Goal: Book appointment/travel/reservation

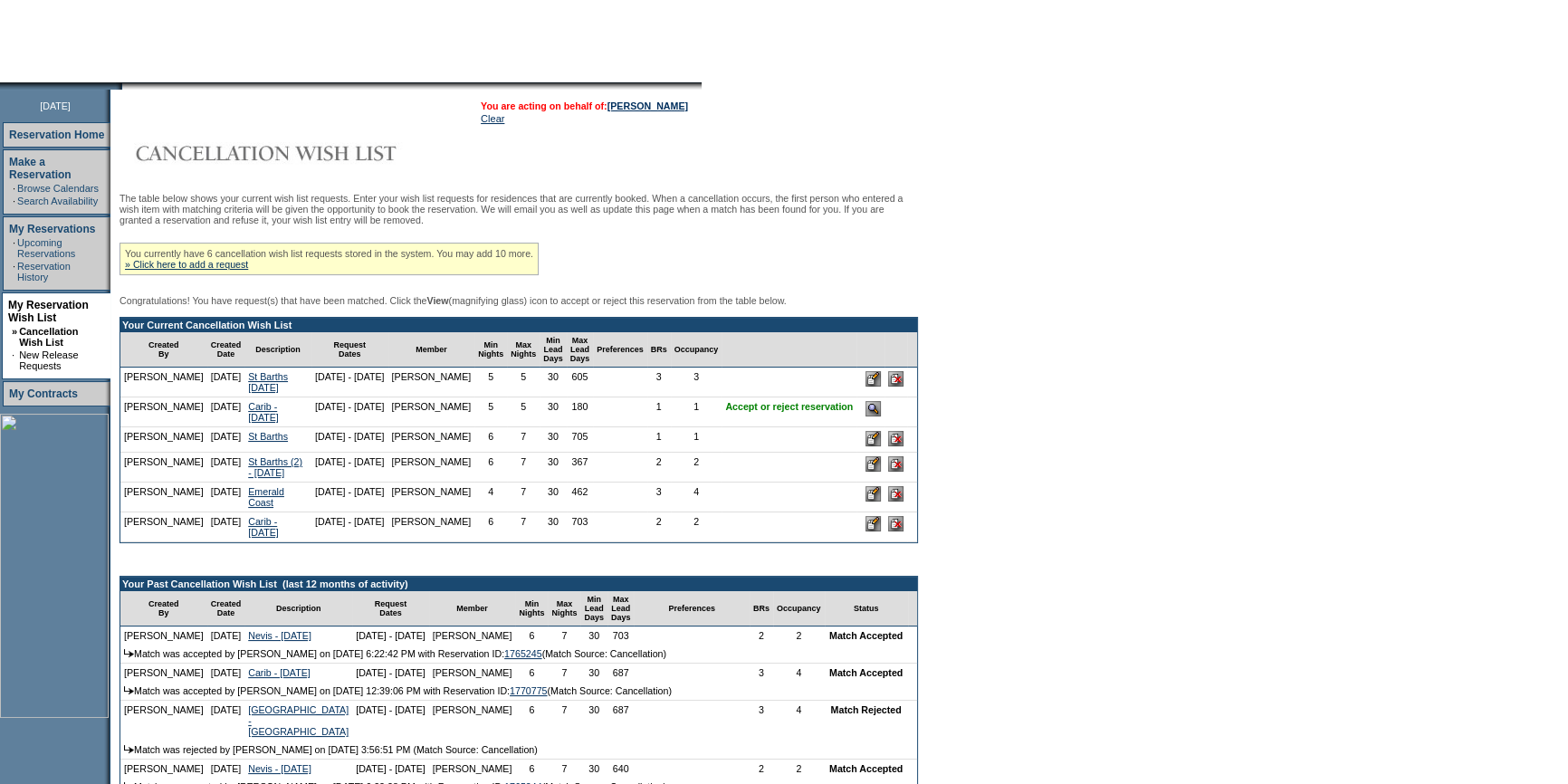
scroll to position [164, 0]
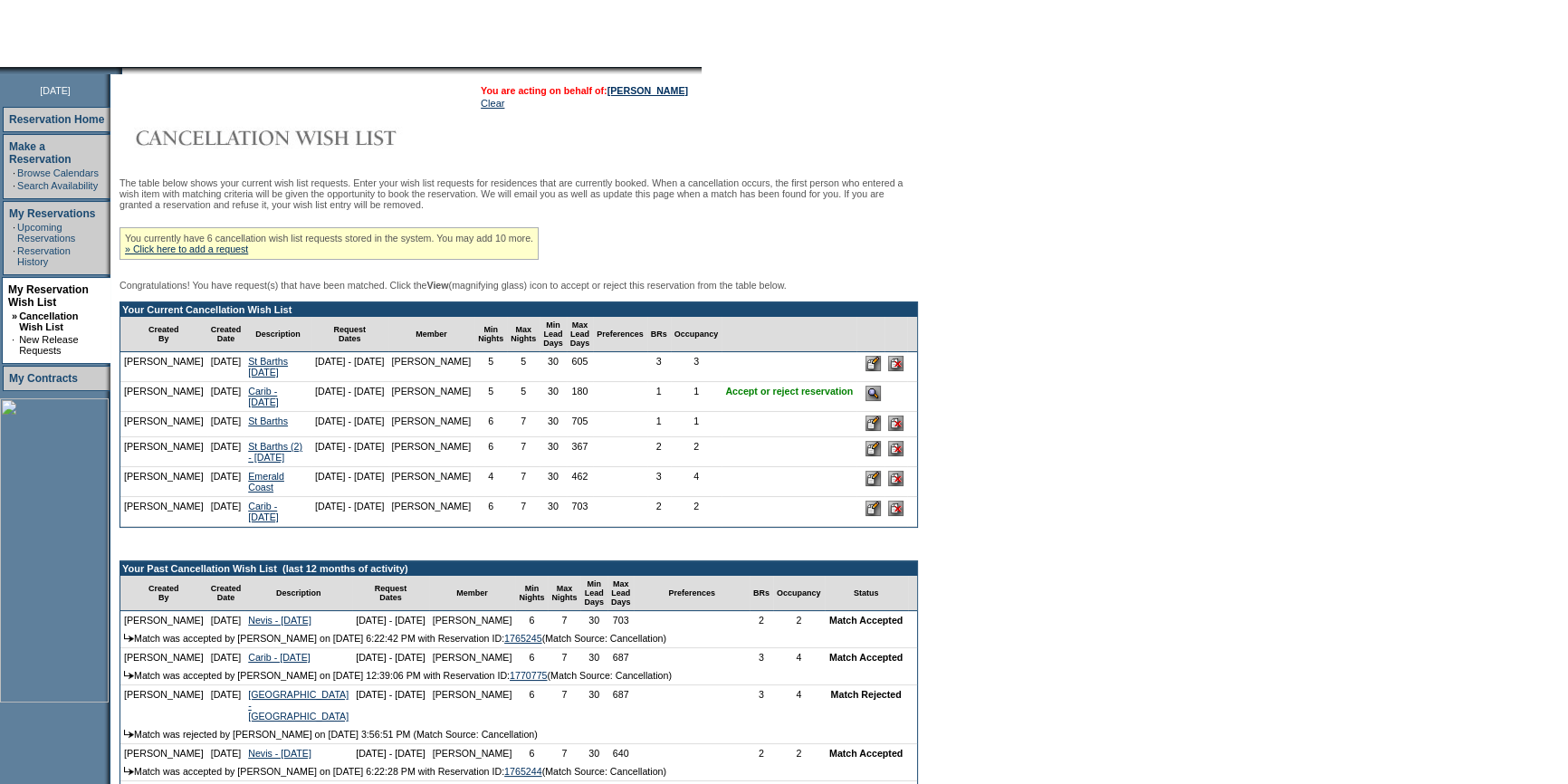
click at [881, 401] on input "image" at bounding box center [872, 393] width 15 height 15
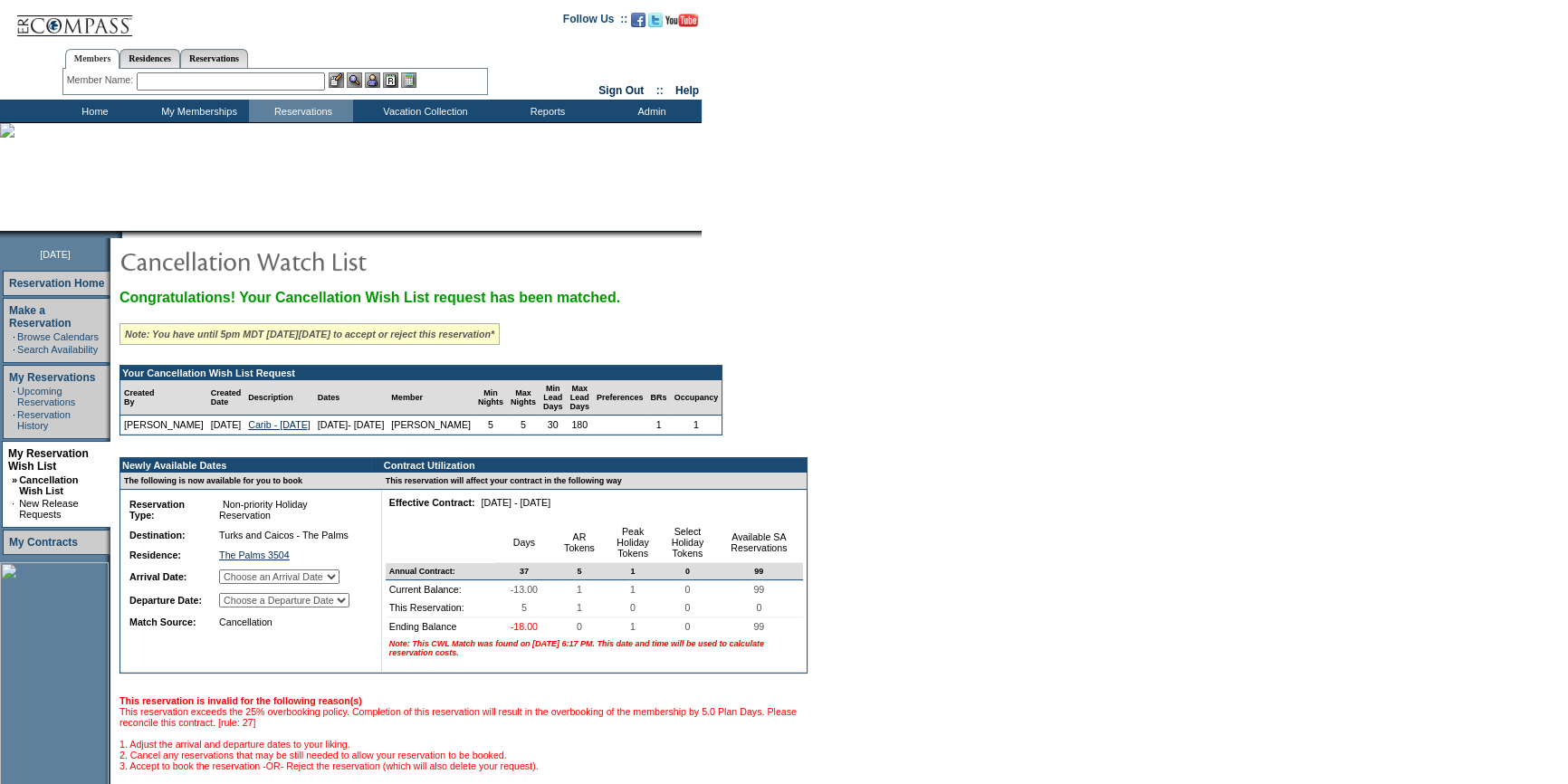
click at [340, 584] on select "Choose an Arrival Date [DATE] [DATE] [DATE] [DATE] [DATE]" at bounding box center [279, 576] width 121 height 14
click at [1080, 420] on form "Follow Us ::" at bounding box center [784, 493] width 1568 height 986
click at [340, 584] on select "Choose an Arrival Date [DATE] [DATE] [DATE] [DATE] [DATE]" at bounding box center [279, 576] width 121 height 14
select select "[DATE]"
click at [238, 584] on select "Choose an Arrival Date [DATE] [DATE] [DATE] [DATE] [DATE]" at bounding box center [279, 576] width 121 height 14
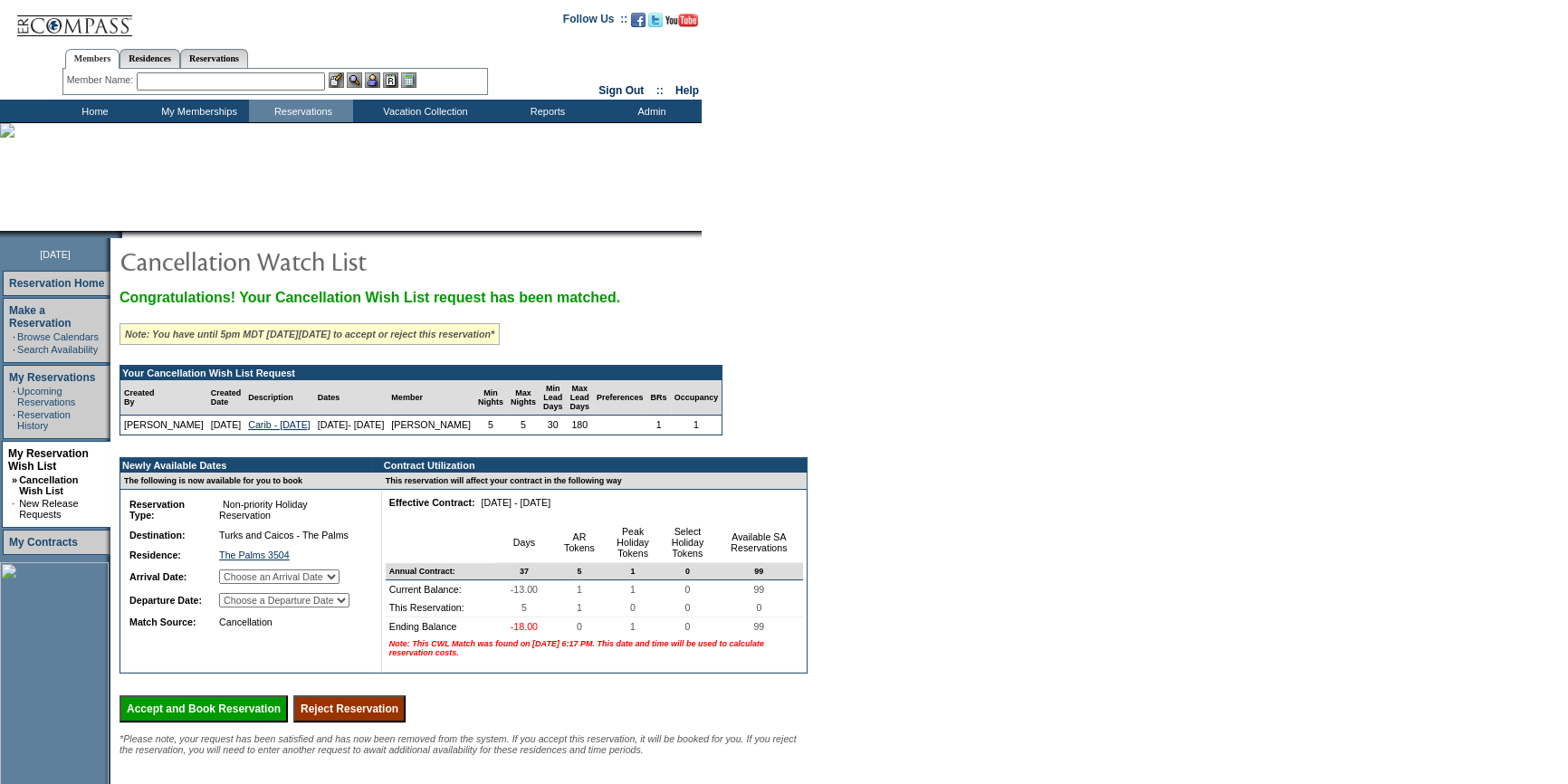
click at [337, 608] on select "Choose a Departure Date [DATE] [DATE] [DATE] [DATE] [DATE]" at bounding box center [284, 599] width 130 height 14
select select "[DATE]"
click at [240, 608] on select "Choose a Departure Date [DATE] [DATE] [DATE] [DATE] [DATE]" at bounding box center [284, 599] width 130 height 14
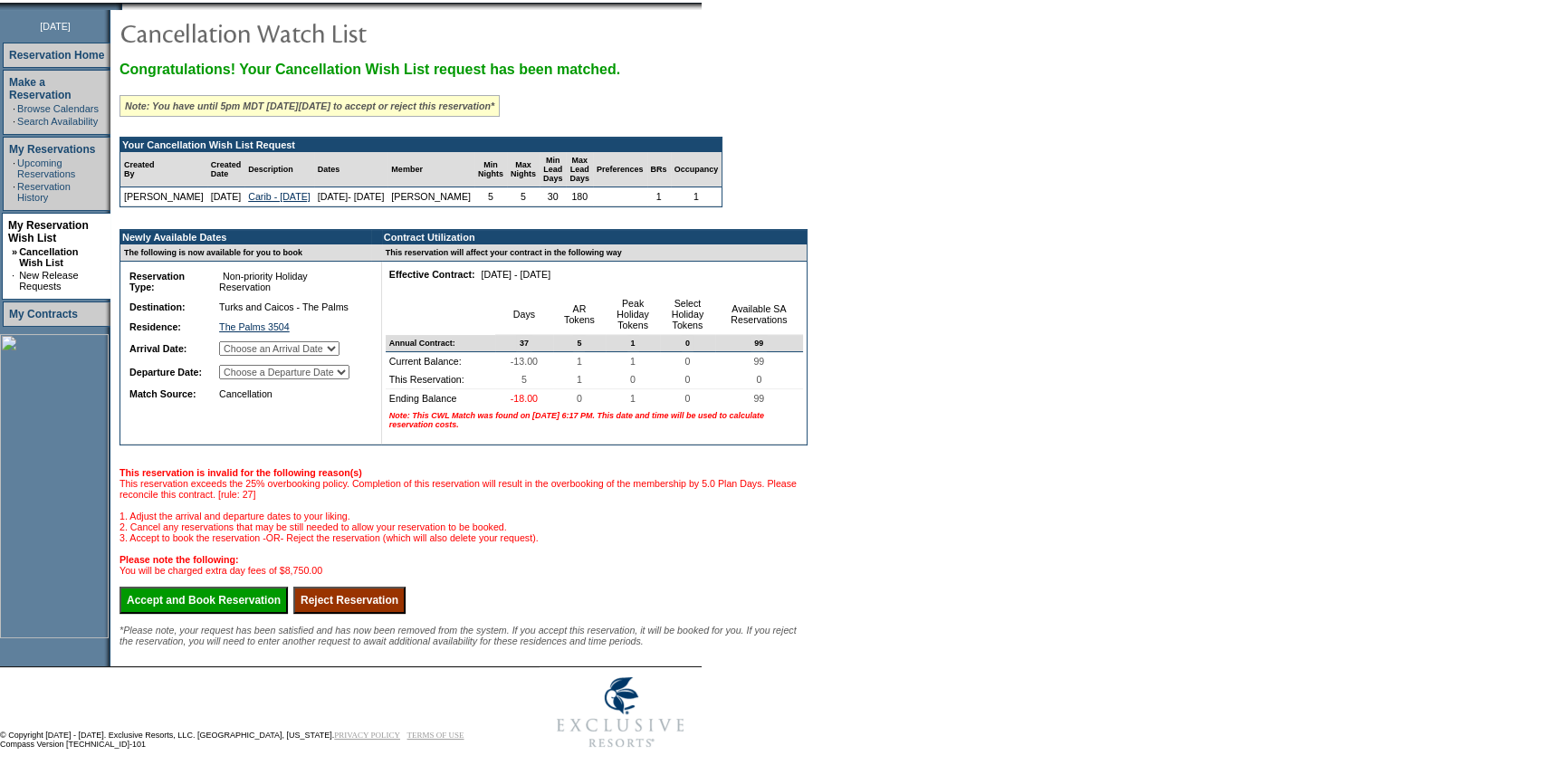
scroll to position [281, 0]
drag, startPoint x: 263, startPoint y: 587, endPoint x: 873, endPoint y: 90, distance: 786.8
click at [262, 587] on input "Accept and Book Reservation" at bounding box center [204, 600] width 169 height 27
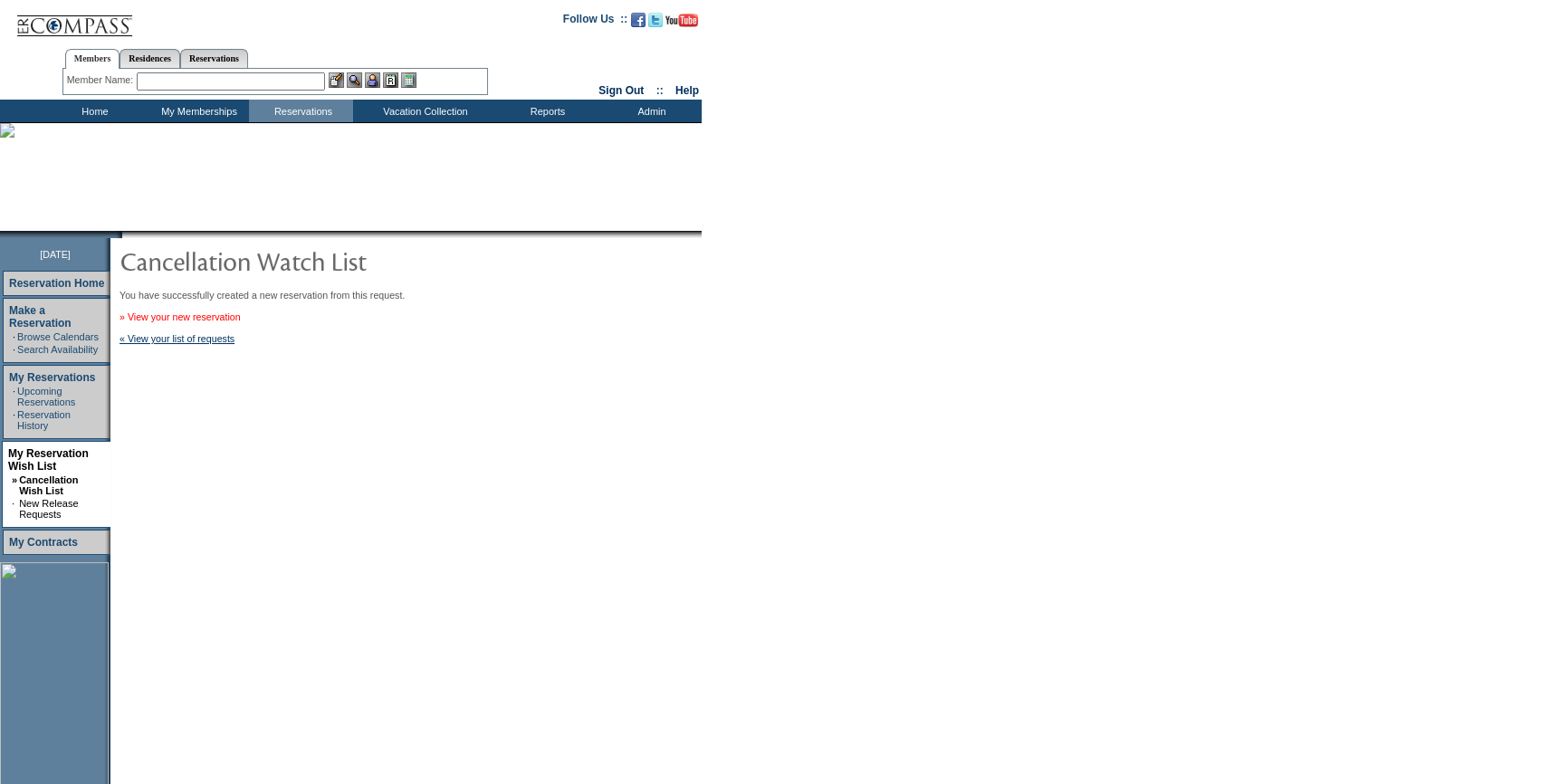
click at [241, 320] on link "» View your new reservation" at bounding box center [181, 318] width 122 height 11
